Goal: Task Accomplishment & Management: Manage account settings

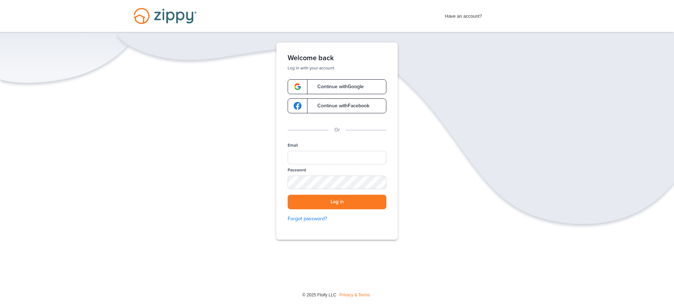
click at [342, 87] on span "Continue with Google" at bounding box center [336, 86] width 53 height 5
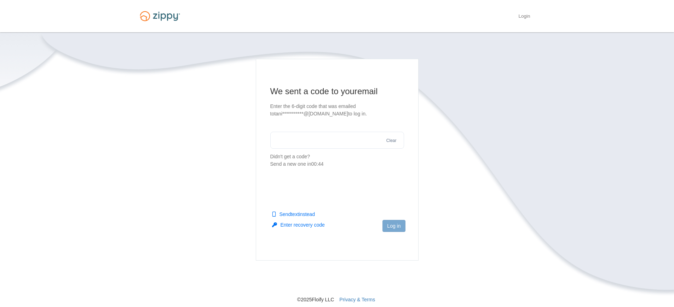
click at [309, 142] on input "text" at bounding box center [337, 140] width 134 height 17
type input "******"
click at [395, 223] on button "Log in" at bounding box center [394, 226] width 23 height 12
